Goal: Transaction & Acquisition: Obtain resource

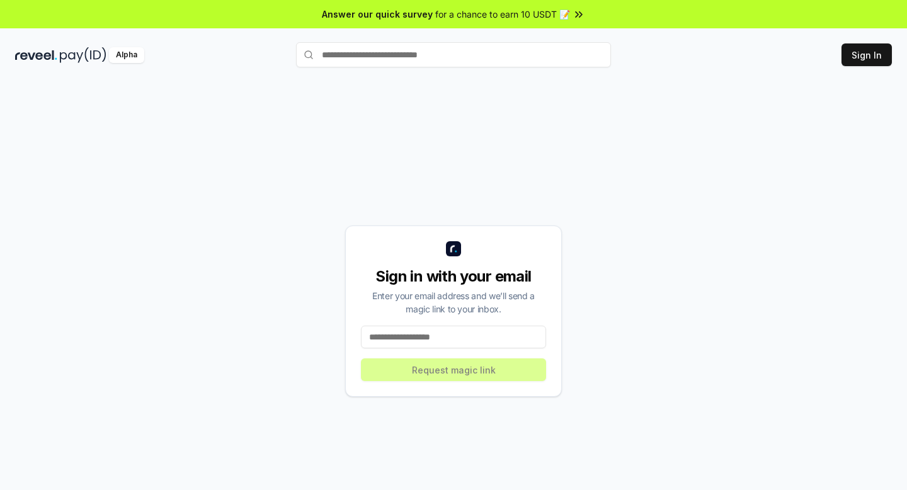
click at [461, 336] on input at bounding box center [453, 337] width 185 height 23
click at [477, 339] on input at bounding box center [453, 337] width 185 height 23
click at [469, 329] on input at bounding box center [453, 337] width 185 height 23
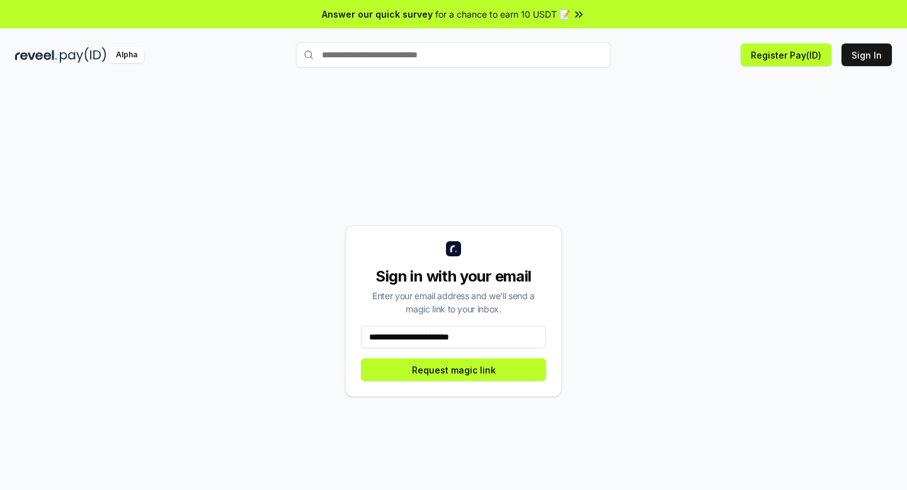
type input "**********"
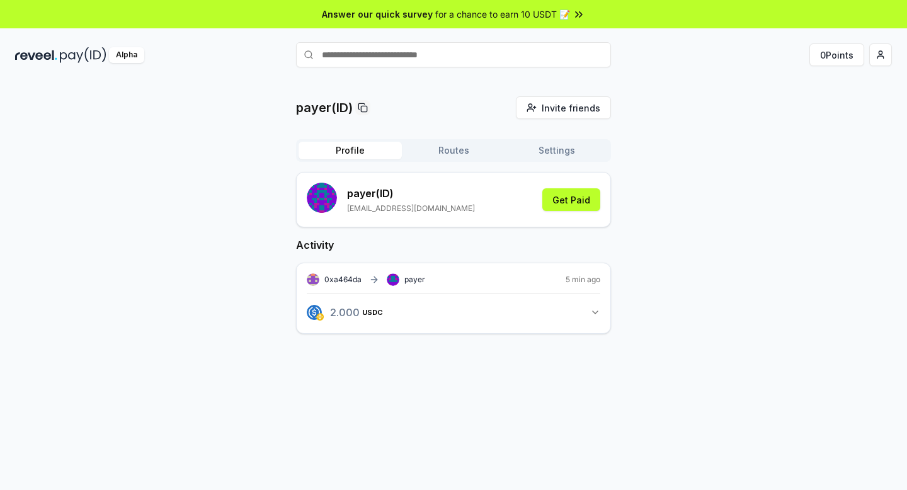
click at [478, 156] on button "Routes" at bounding box center [453, 151] width 103 height 18
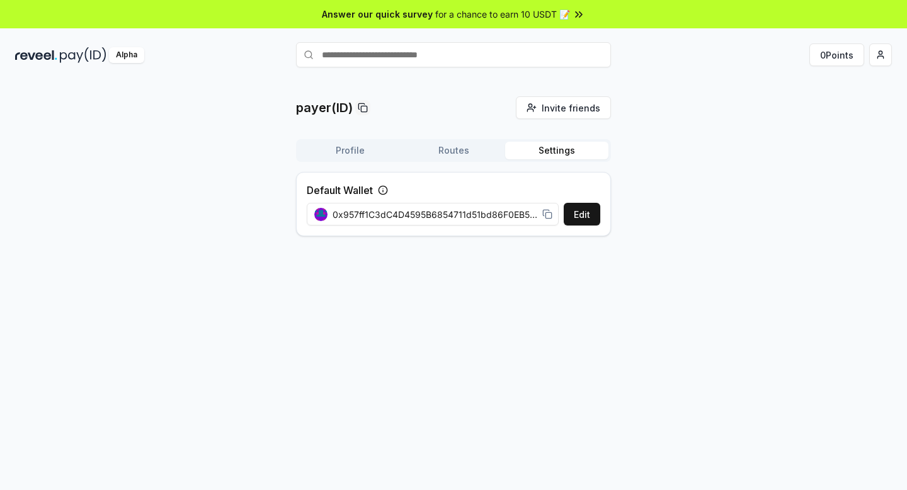
click at [554, 152] on button "Settings" at bounding box center [556, 151] width 103 height 18
click at [571, 212] on button "Edit" at bounding box center [582, 214] width 37 height 23
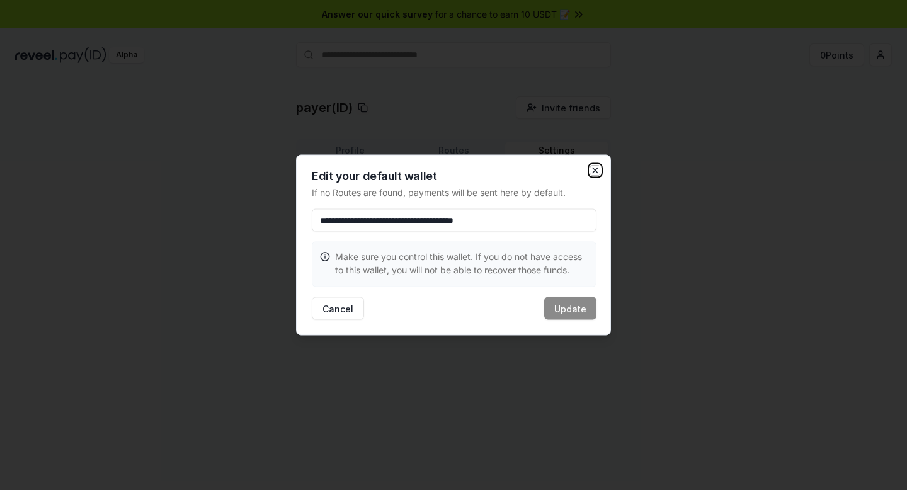
click at [592, 174] on icon "button" at bounding box center [595, 171] width 10 height 10
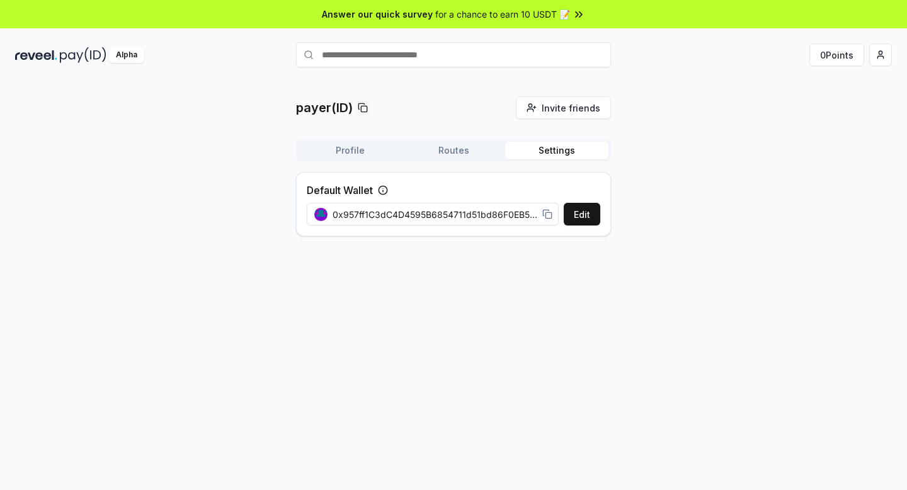
click at [430, 148] on button "Routes" at bounding box center [453, 151] width 103 height 18
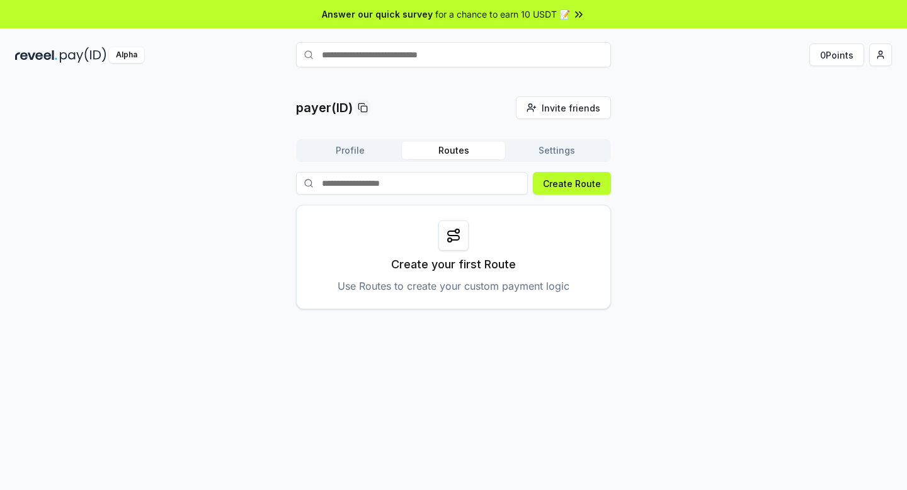
click at [544, 152] on button "Settings" at bounding box center [556, 151] width 103 height 18
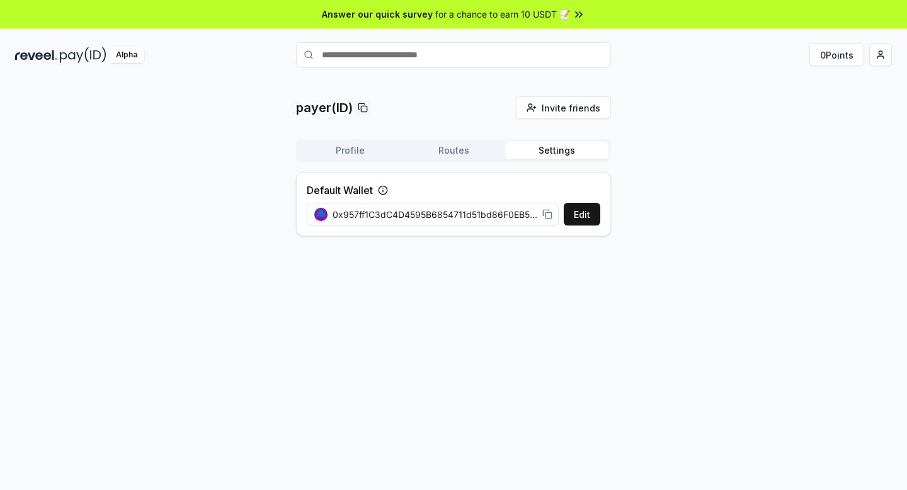
click at [386, 189] on icon at bounding box center [383, 190] width 10 height 10
click at [383, 191] on icon at bounding box center [383, 191] width 0 height 2
click at [590, 212] on button "Edit" at bounding box center [582, 214] width 37 height 23
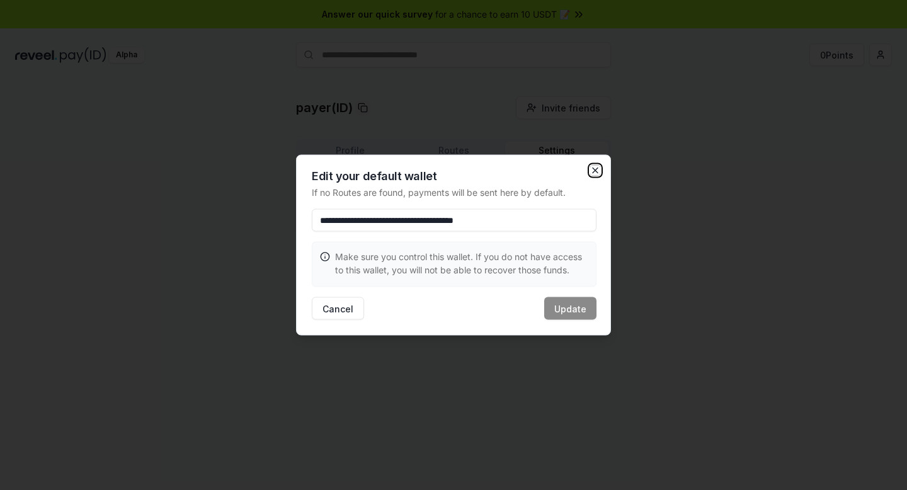
click at [597, 171] on icon "button" at bounding box center [595, 171] width 10 height 10
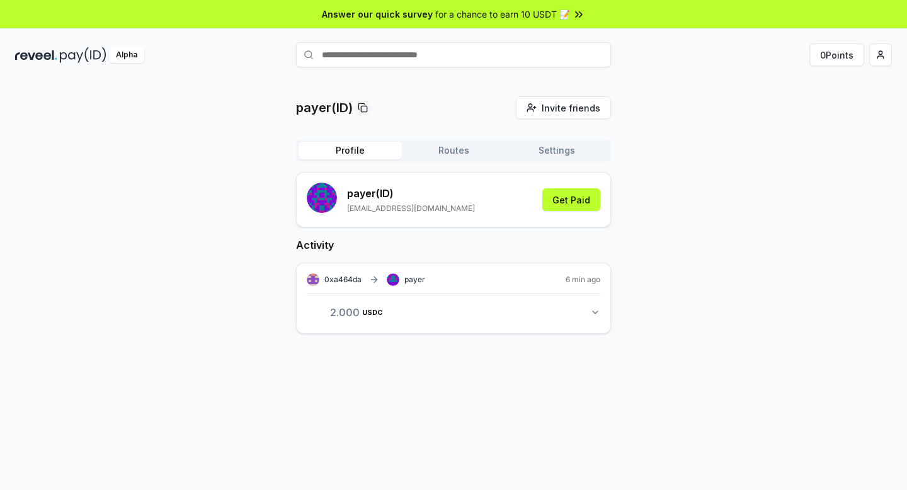
click at [369, 151] on button "Profile" at bounding box center [350, 151] width 103 height 18
click at [573, 201] on button "Get Paid" at bounding box center [571, 199] width 58 height 23
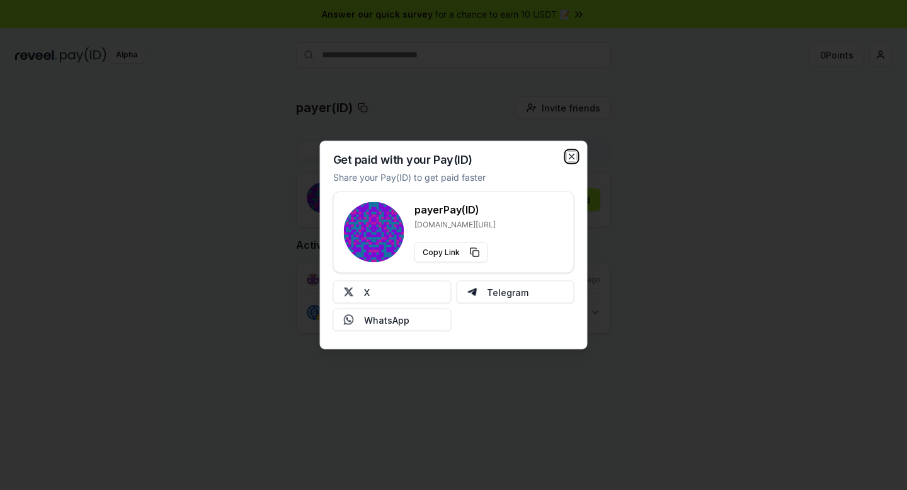
click at [575, 156] on icon "button" at bounding box center [572, 157] width 10 height 10
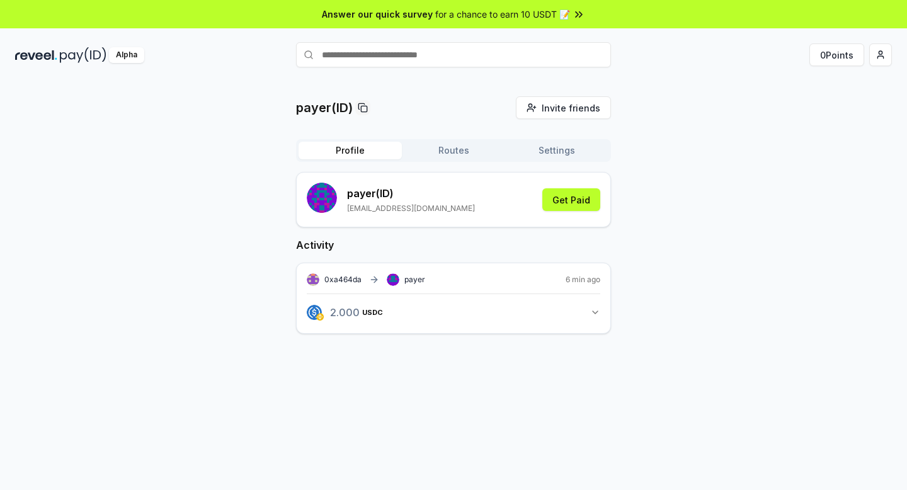
click at [435, 47] on input "text" at bounding box center [453, 54] width 315 height 25
type input "*****"
click at [509, 79] on button "payer Pay" at bounding box center [453, 79] width 315 height 23
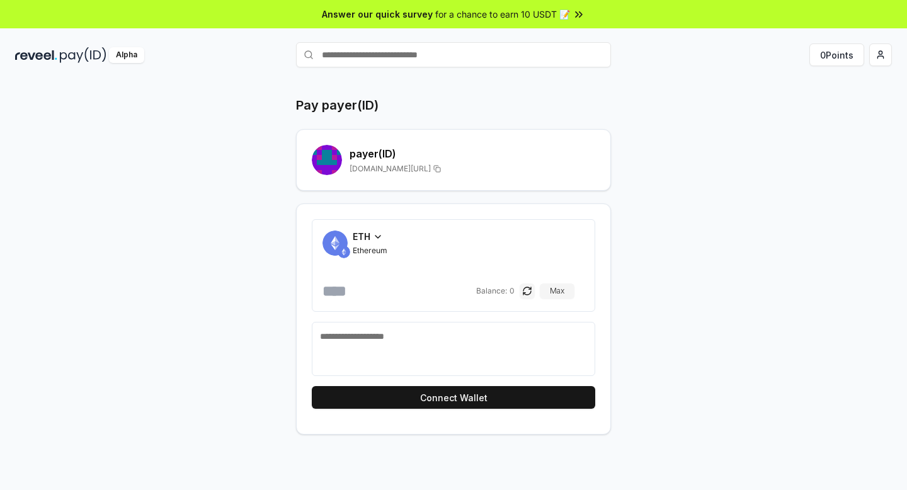
click at [362, 236] on span "ETH" at bounding box center [362, 236] width 18 height 13
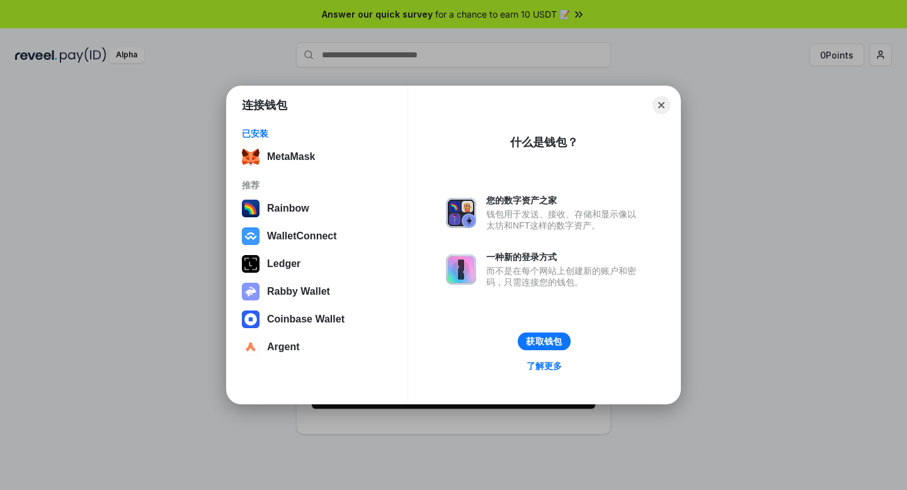
click at [549, 343] on button "获取钱包" at bounding box center [544, 342] width 53 height 18
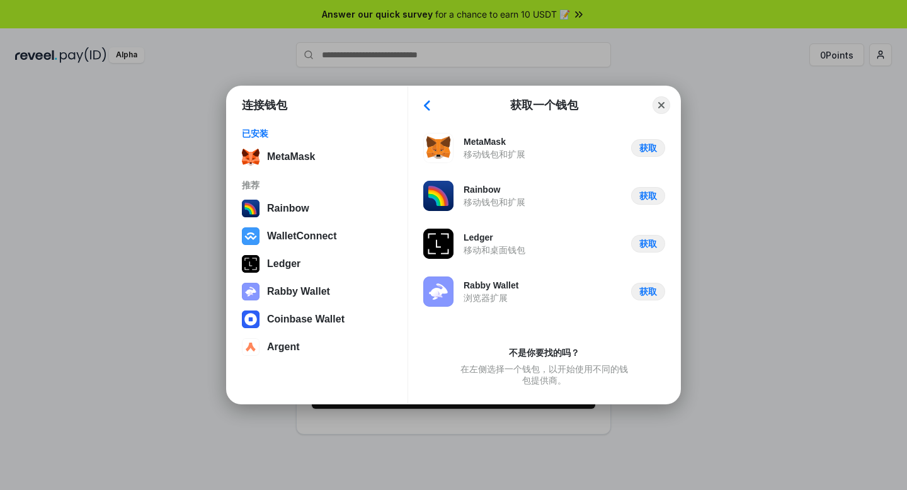
click at [551, 352] on div "不是你要找的吗？" at bounding box center [544, 352] width 71 height 11
click at [560, 378] on div "在左侧选择一个钱包，以开始使用不同的钱包提供商。" at bounding box center [544, 374] width 173 height 23
click at [432, 102] on button "Back" at bounding box center [427, 105] width 19 height 18
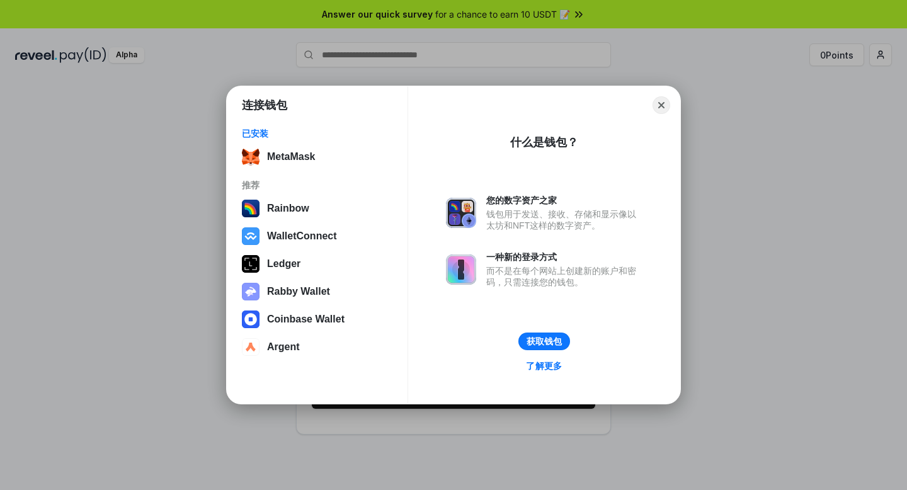
click at [549, 365] on link "了解更多" at bounding box center [544, 366] width 52 height 17
click at [661, 106] on button "Close" at bounding box center [662, 105] width 18 height 18
